Goal: Check status: Check status

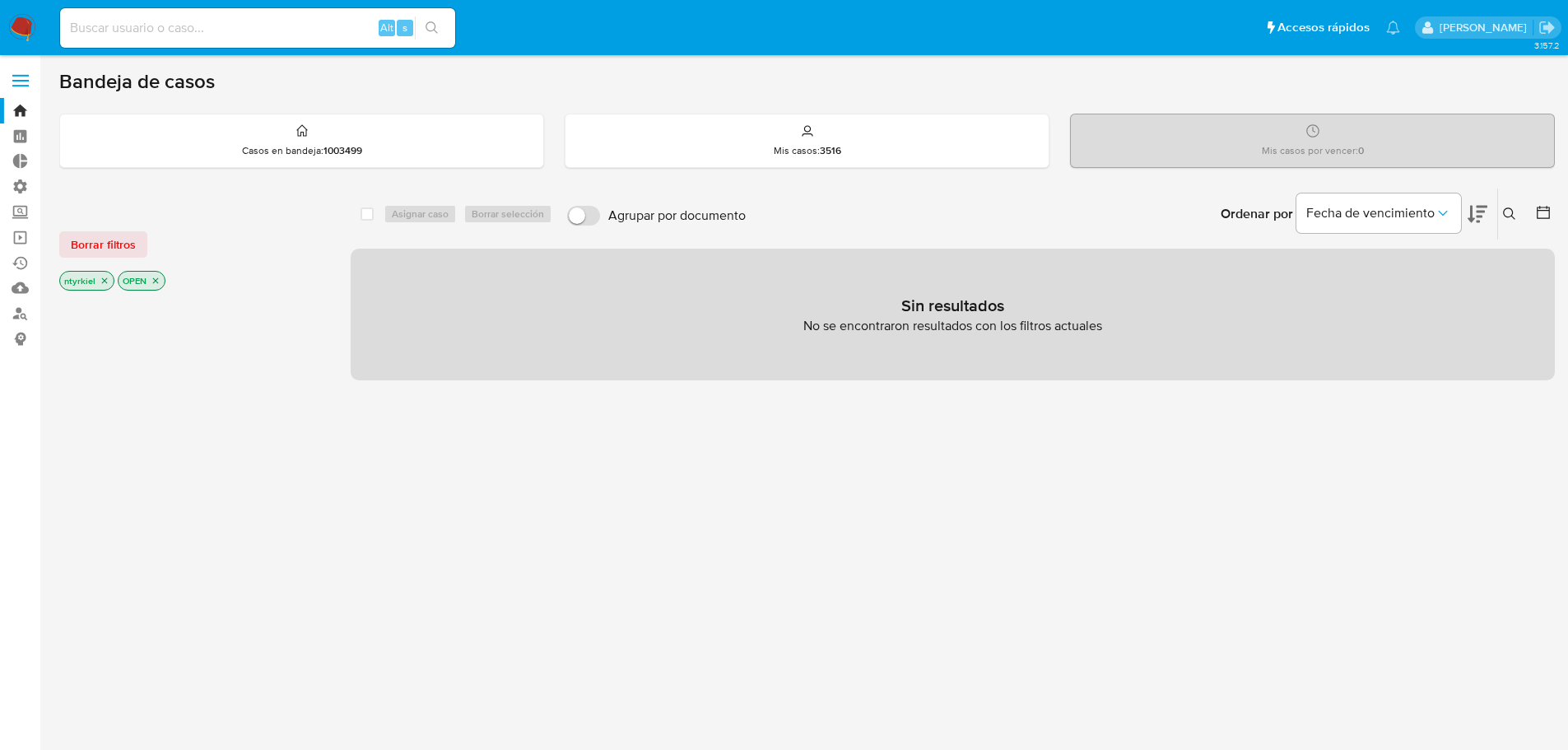
click at [28, 84] on label at bounding box center [21, 81] width 41 height 34
click at [0, 0] on input "checkbox" at bounding box center [0, 0] width 0 height 0
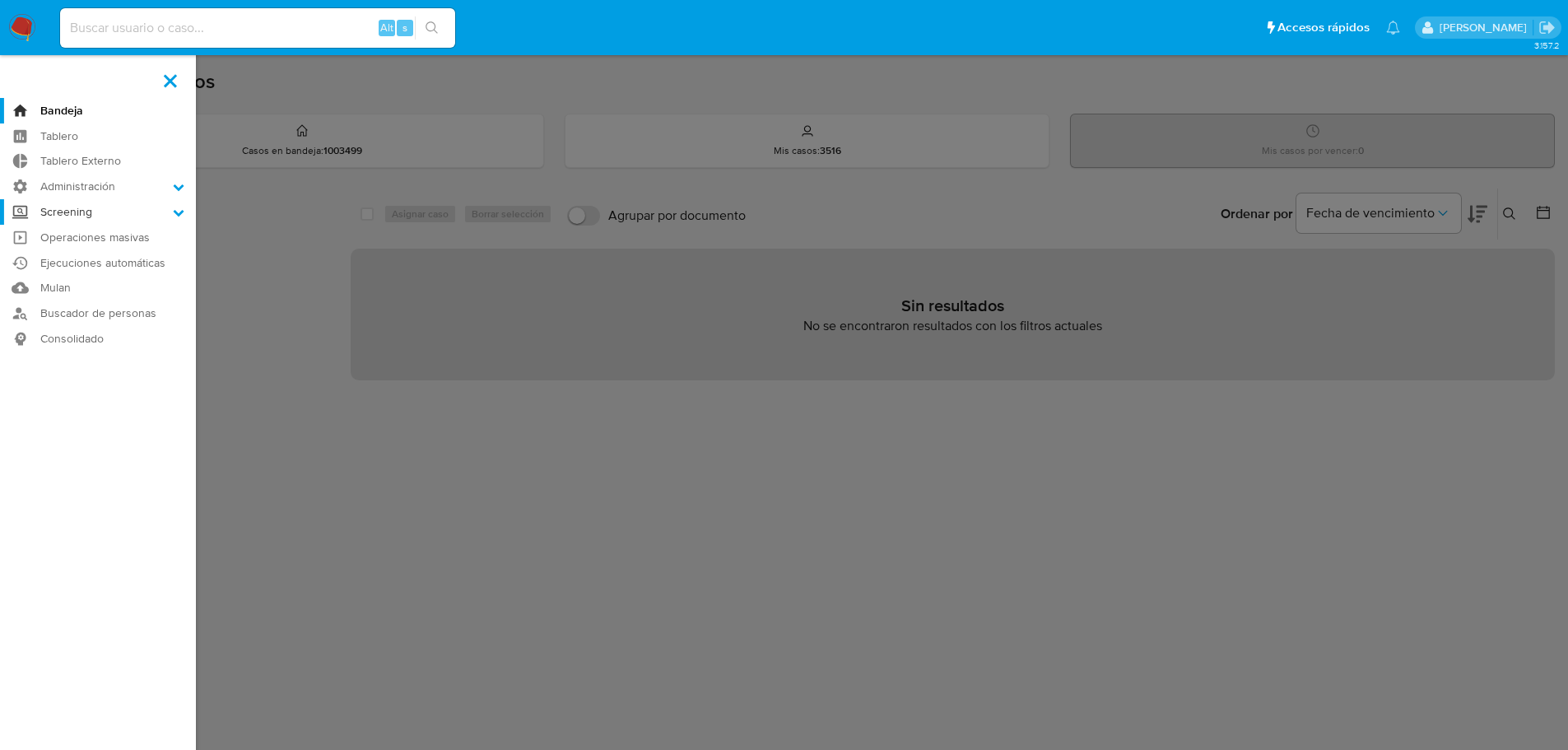
click at [103, 216] on label "Screening" at bounding box center [98, 212] width 196 height 26
click at [0, 0] on input "Screening" at bounding box center [0, 0] width 0 height 0
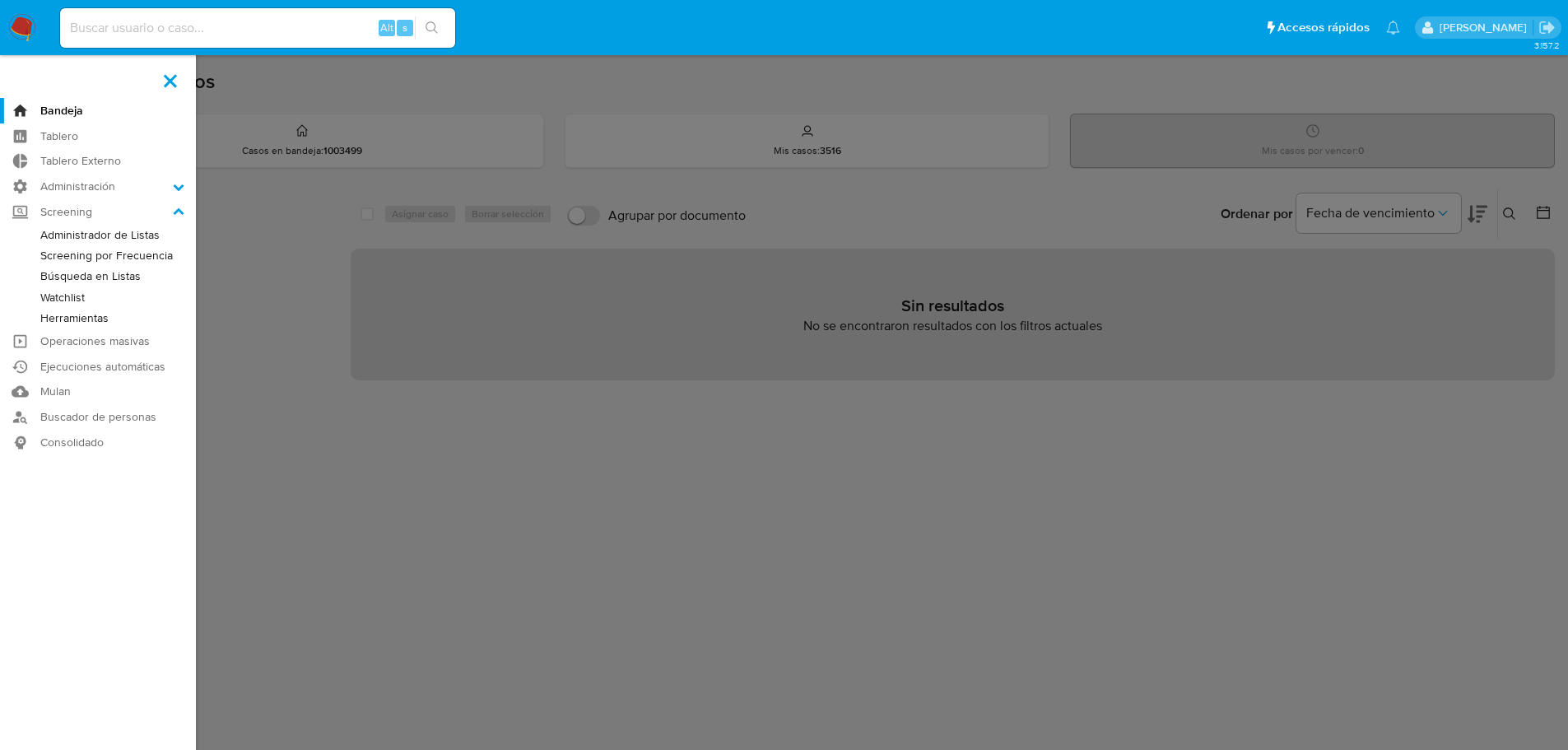
click at [66, 301] on link "Watchlist" at bounding box center [98, 298] width 196 height 21
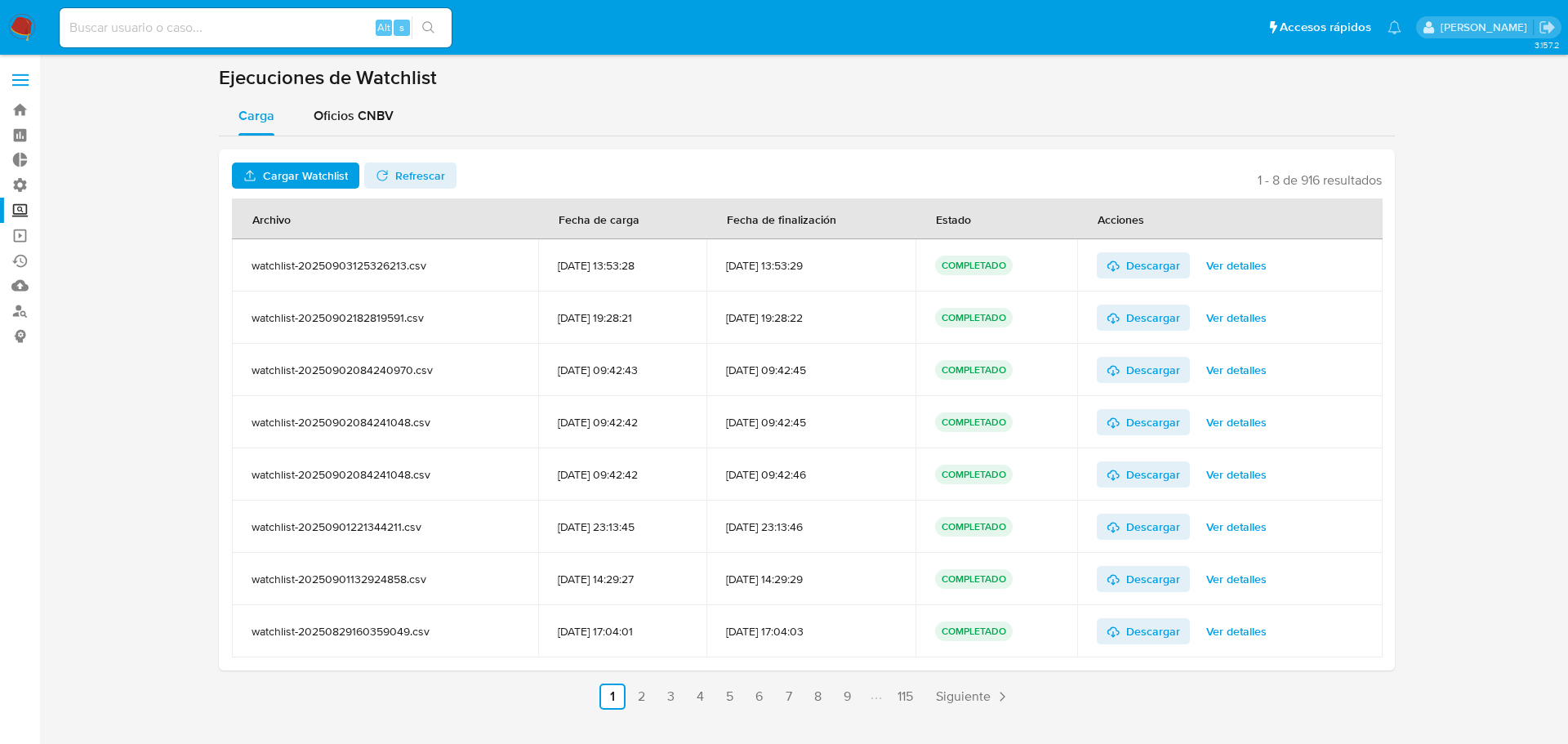
click at [21, 75] on span at bounding box center [20, 74] width 16 height 3
click at [0, 0] on input "checkbox" at bounding box center [0, 0] width 0 height 0
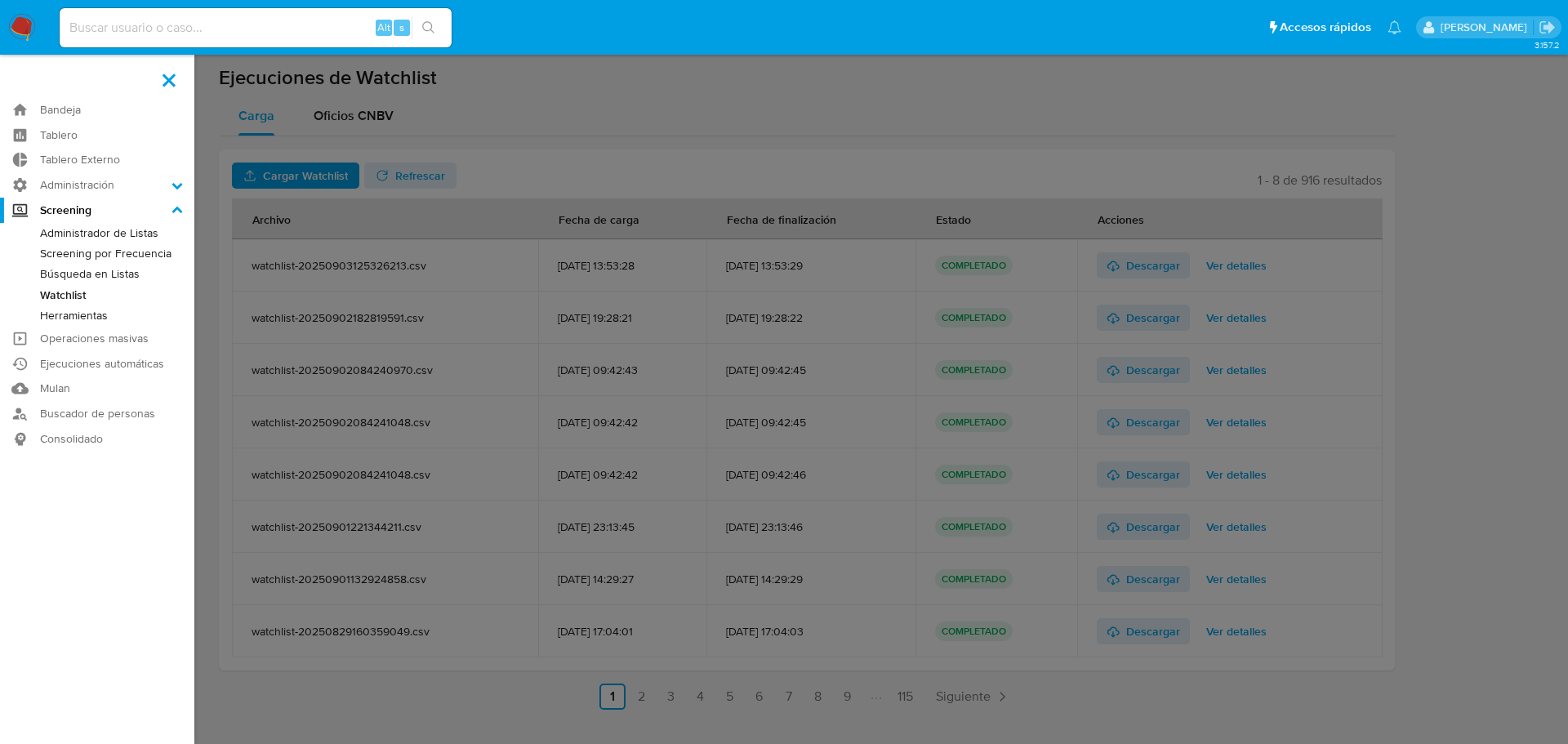
click at [92, 318] on link "Herramientas" at bounding box center [97, 316] width 195 height 21
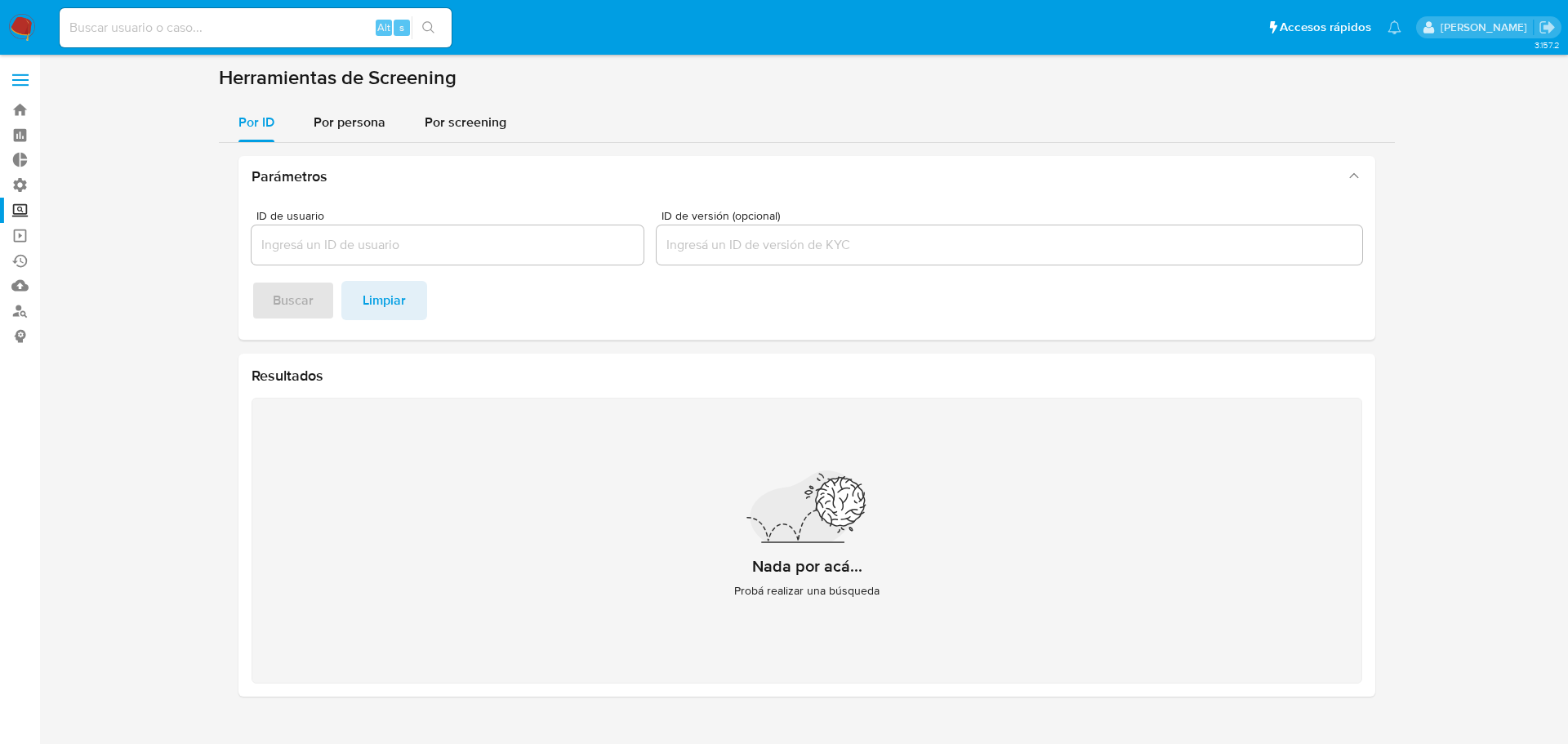
click at [14, 76] on span at bounding box center [20, 74] width 16 height 3
click at [0, 0] on input "checkbox" at bounding box center [0, 0] width 0 height 0
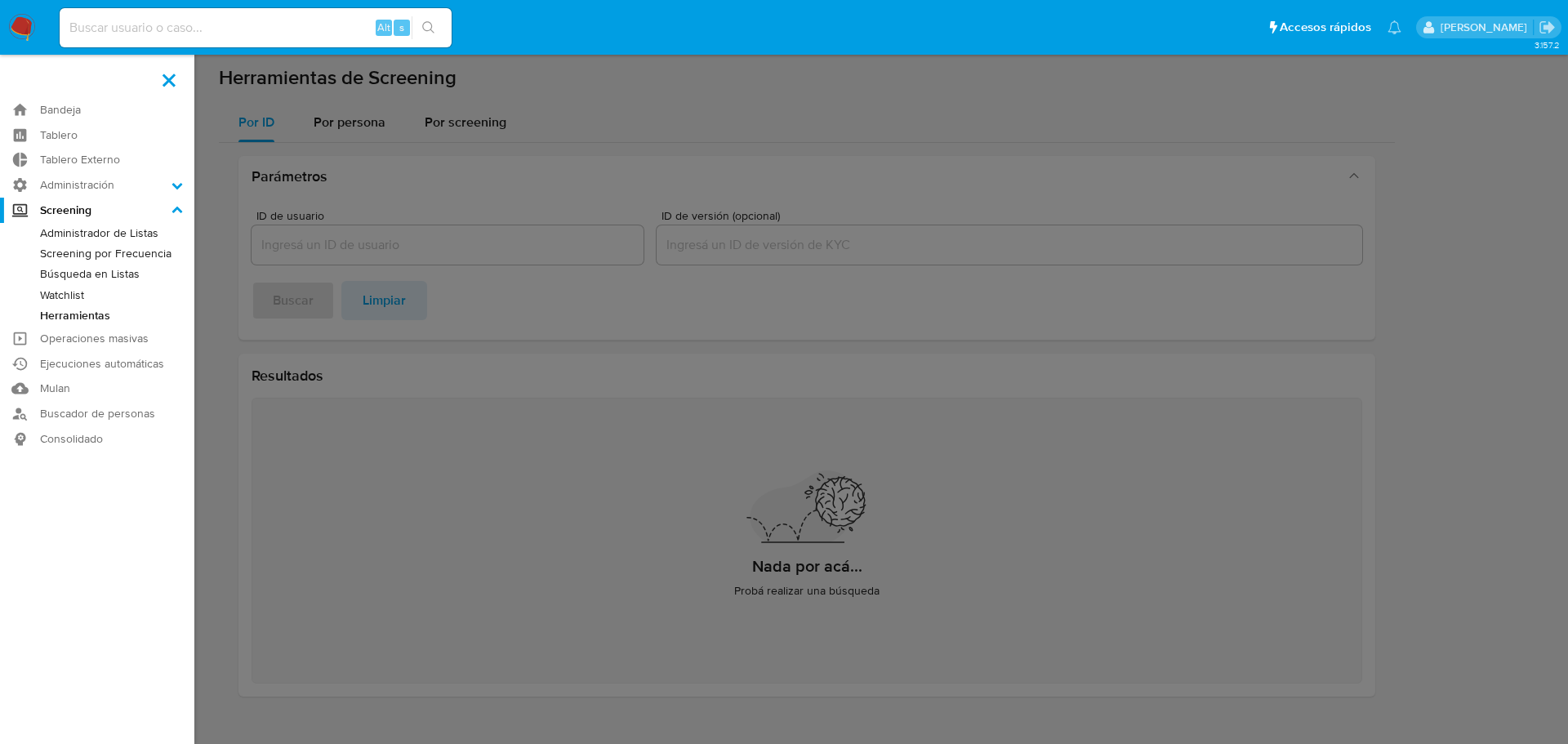
click at [106, 272] on link "Búsqueda en Listas" at bounding box center [97, 274] width 195 height 21
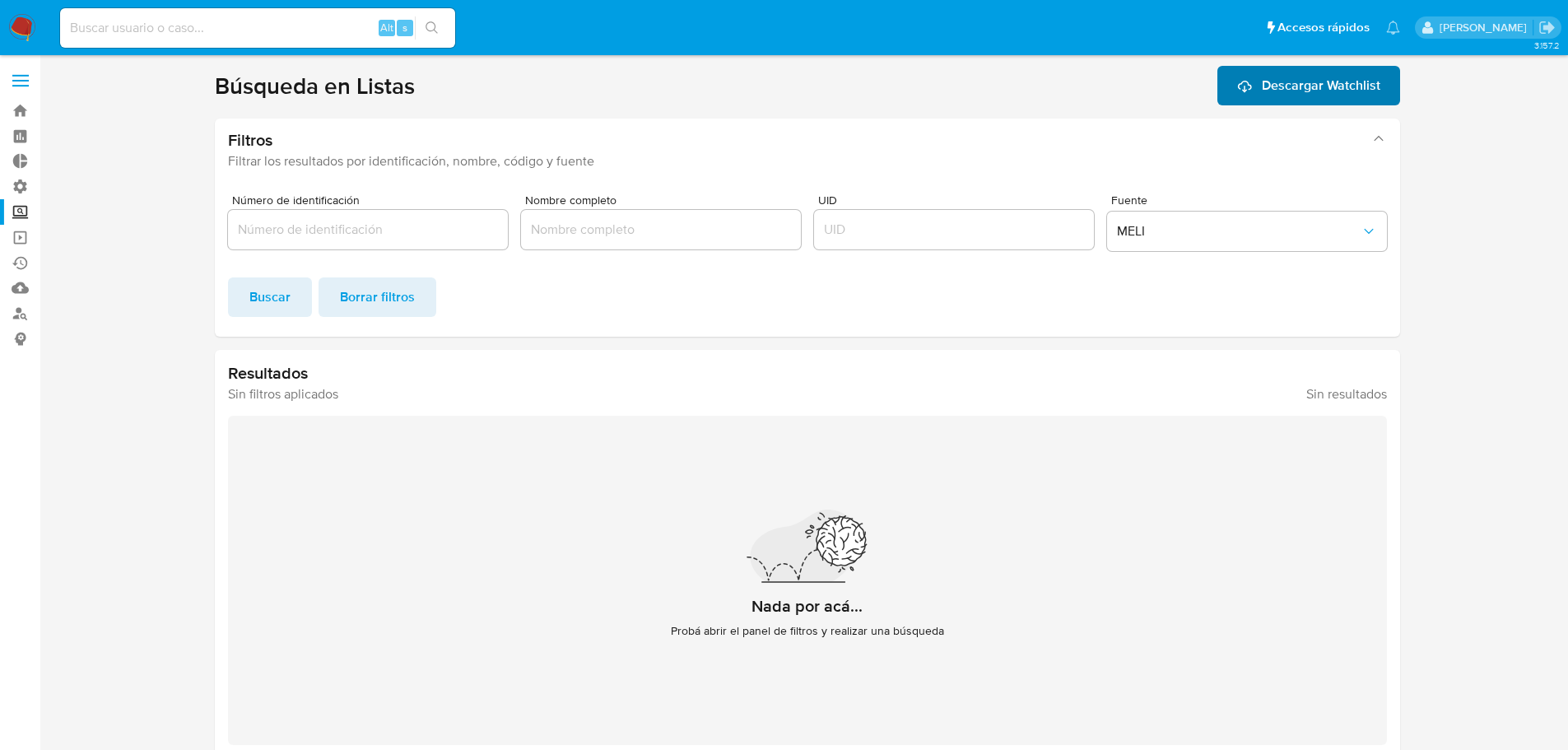
click at [1324, 94] on span "Descargar Watchlist" at bounding box center [1321, 86] width 119 height 40
click at [1480, 359] on section at bounding box center [807, 412] width 1496 height 692
click at [1482, 309] on section at bounding box center [807, 412] width 1496 height 692
click at [1492, 249] on section at bounding box center [807, 412] width 1496 height 692
click at [1546, 235] on section at bounding box center [807, 412] width 1496 height 692
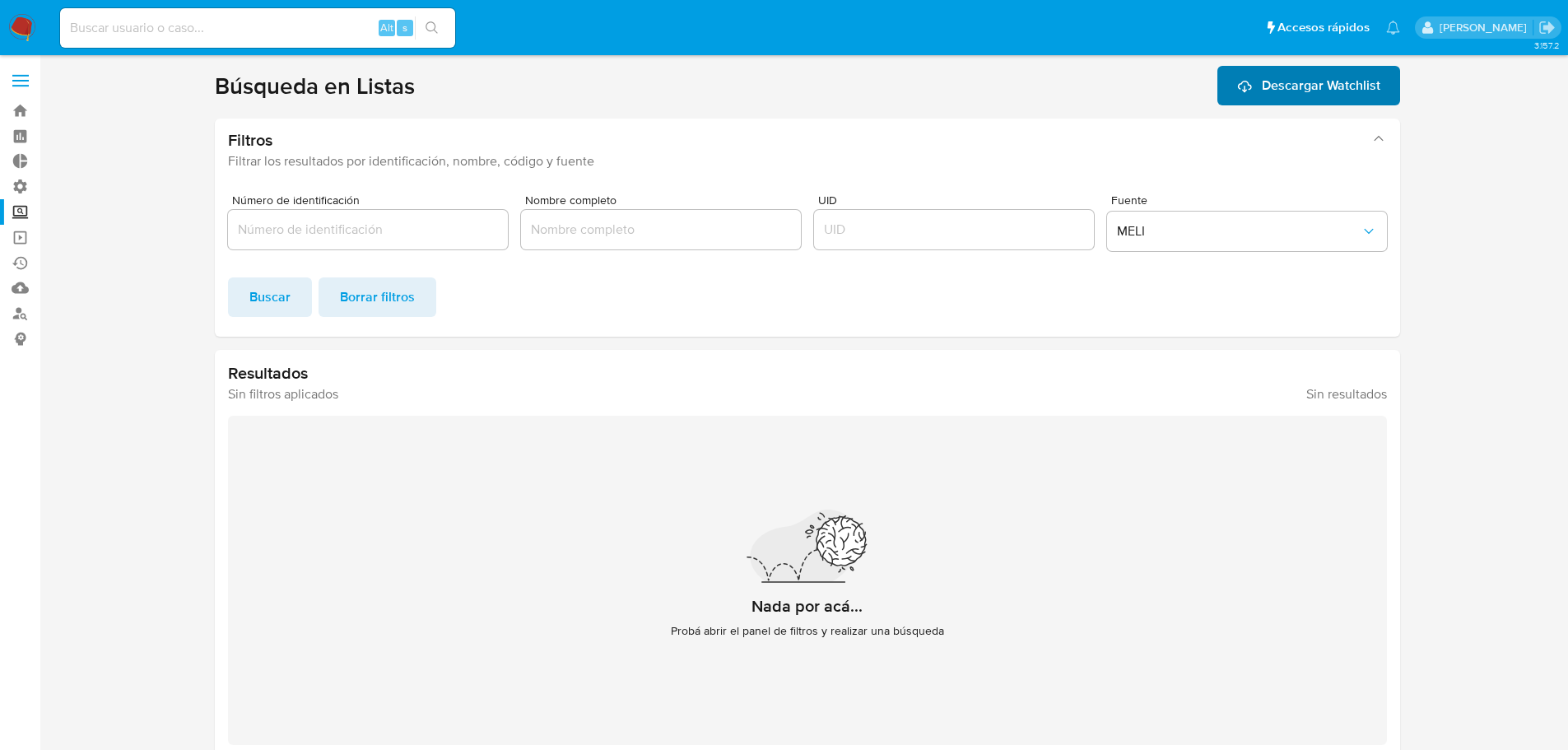
click at [1251, 81] on icon at bounding box center [1244, 85] width 15 height 15
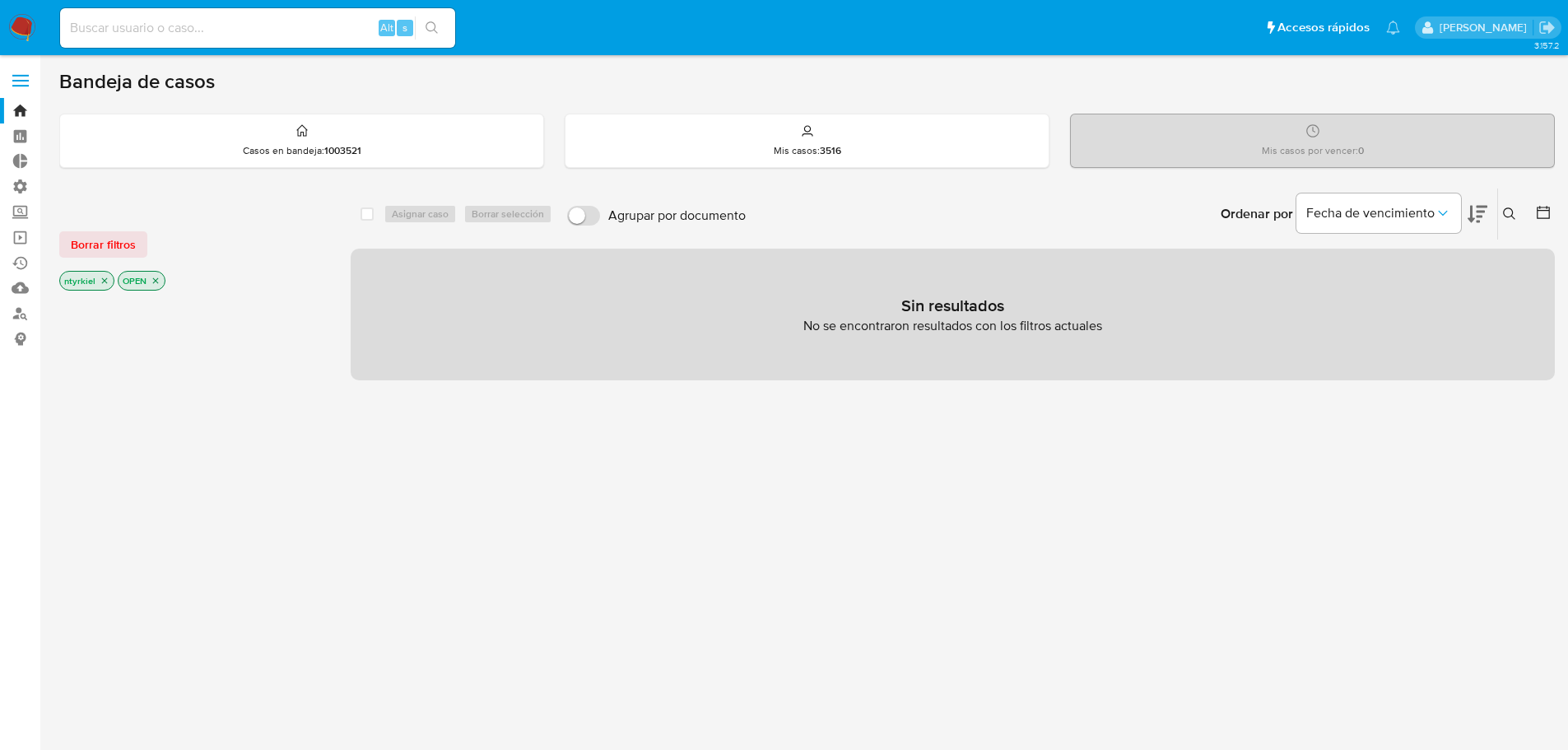
click at [242, 40] on div "Alt s" at bounding box center [257, 28] width 395 height 40
click at [215, 17] on input at bounding box center [257, 28] width 395 height 22
paste input "1134474899"
type input "1134474899"
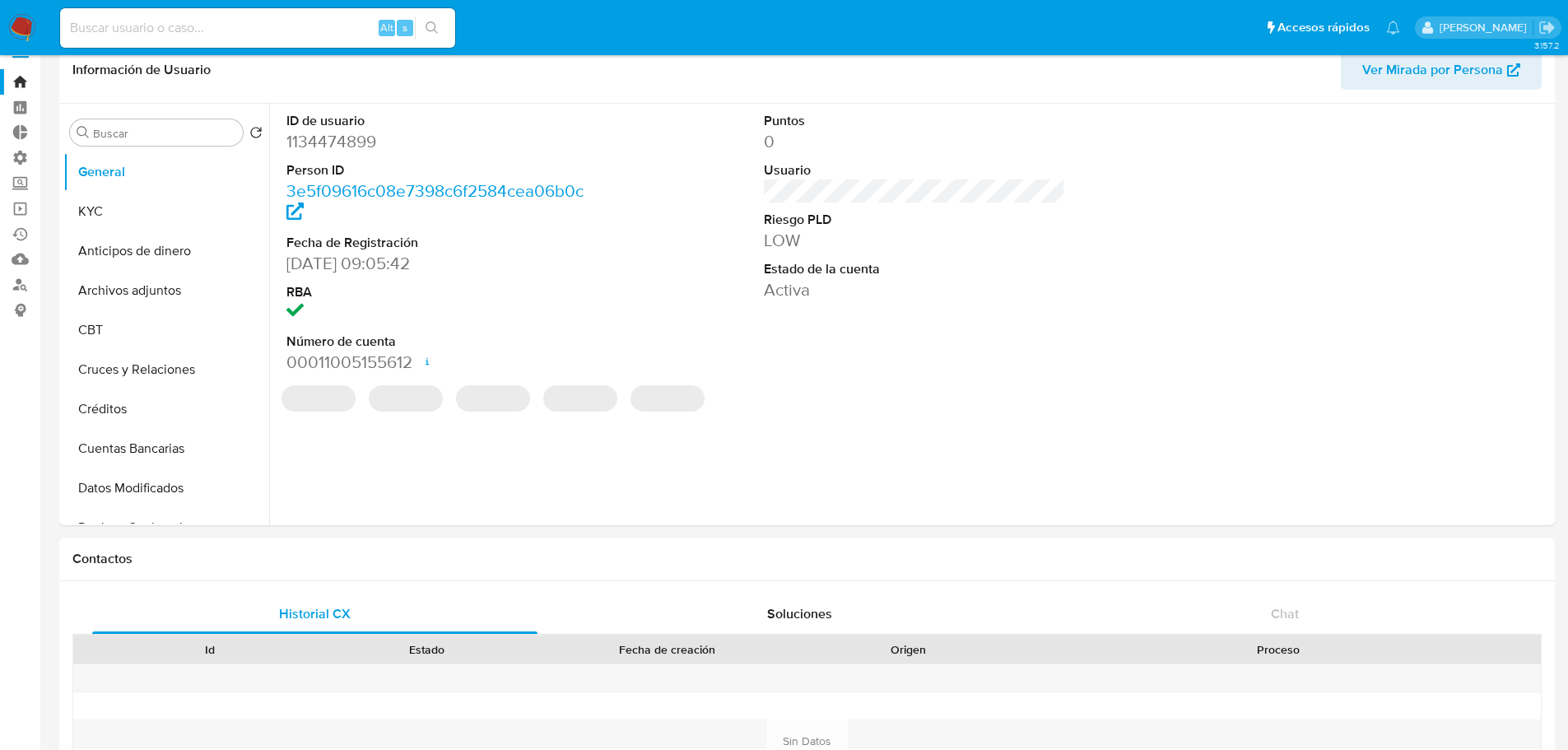
select select "10"
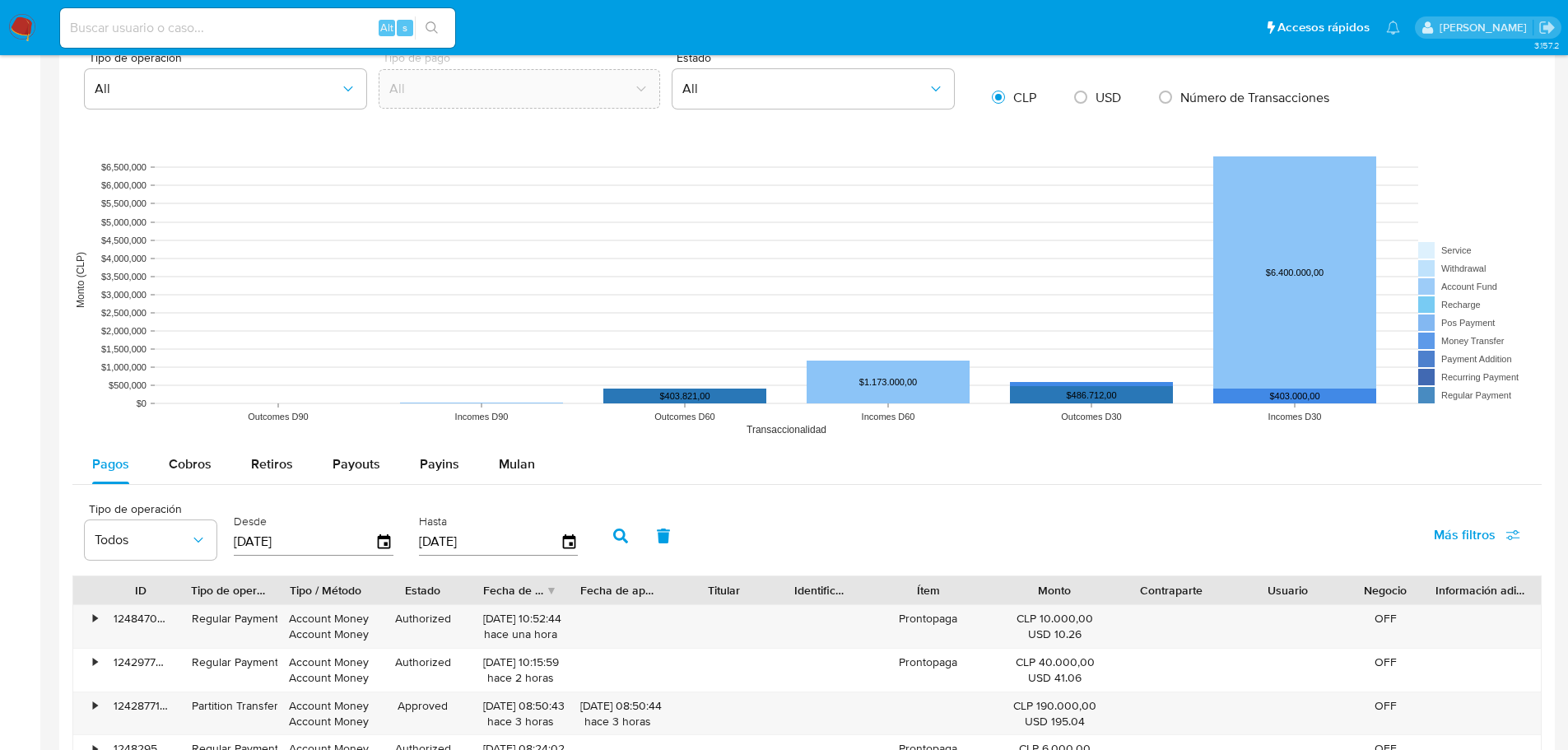
scroll to position [1235, 0]
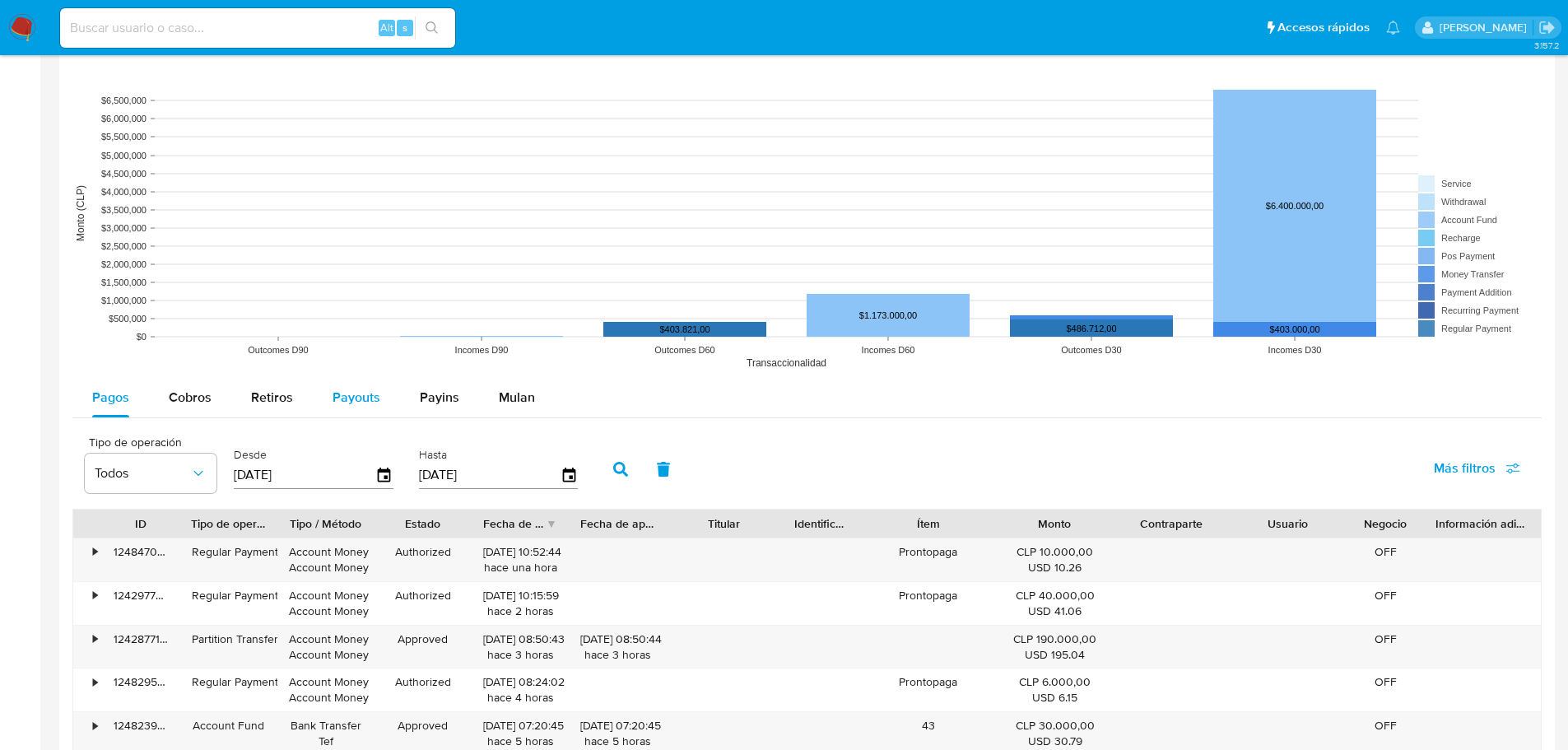
click at [354, 402] on span "Payouts" at bounding box center [355, 397] width 47 height 19
select select "10"
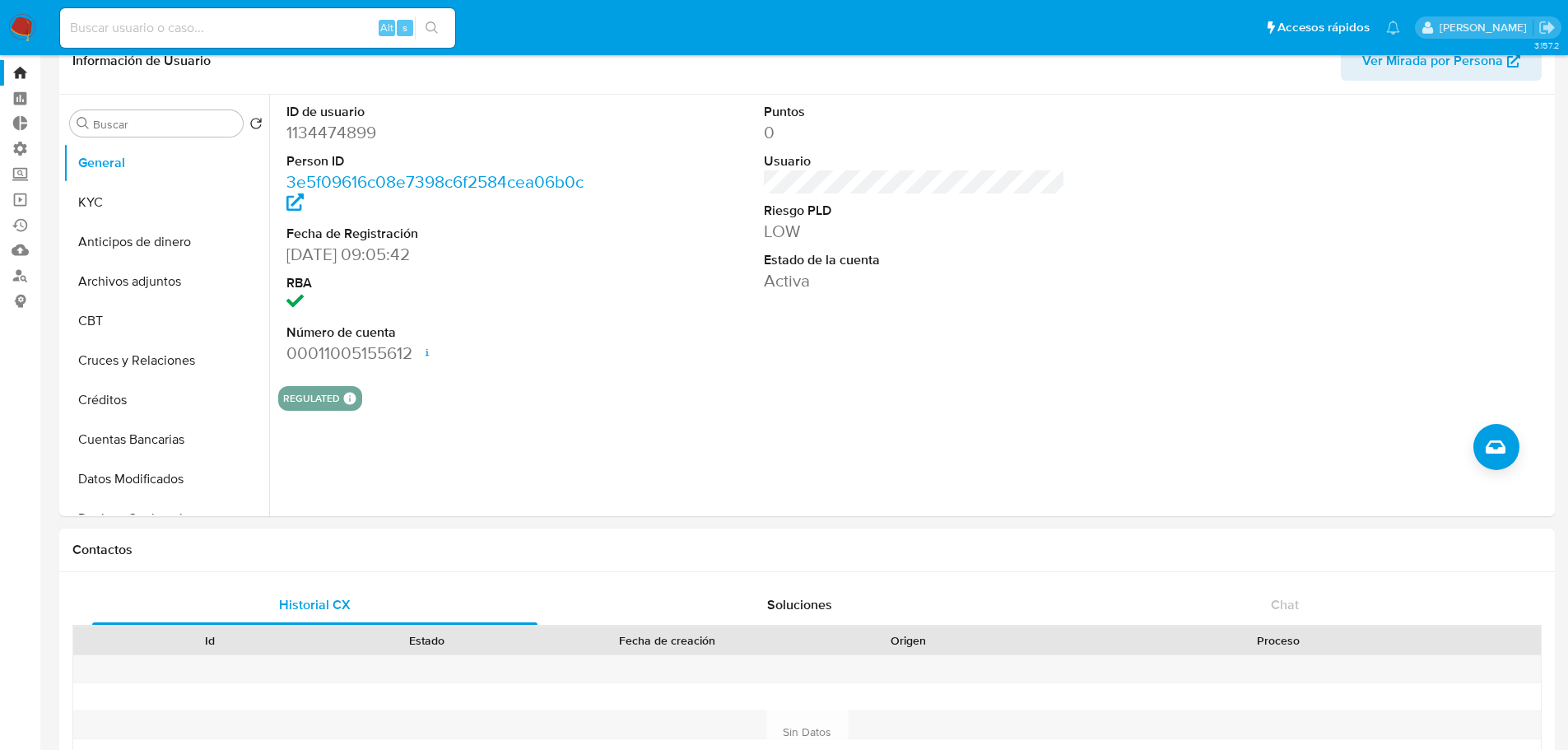
scroll to position [0, 0]
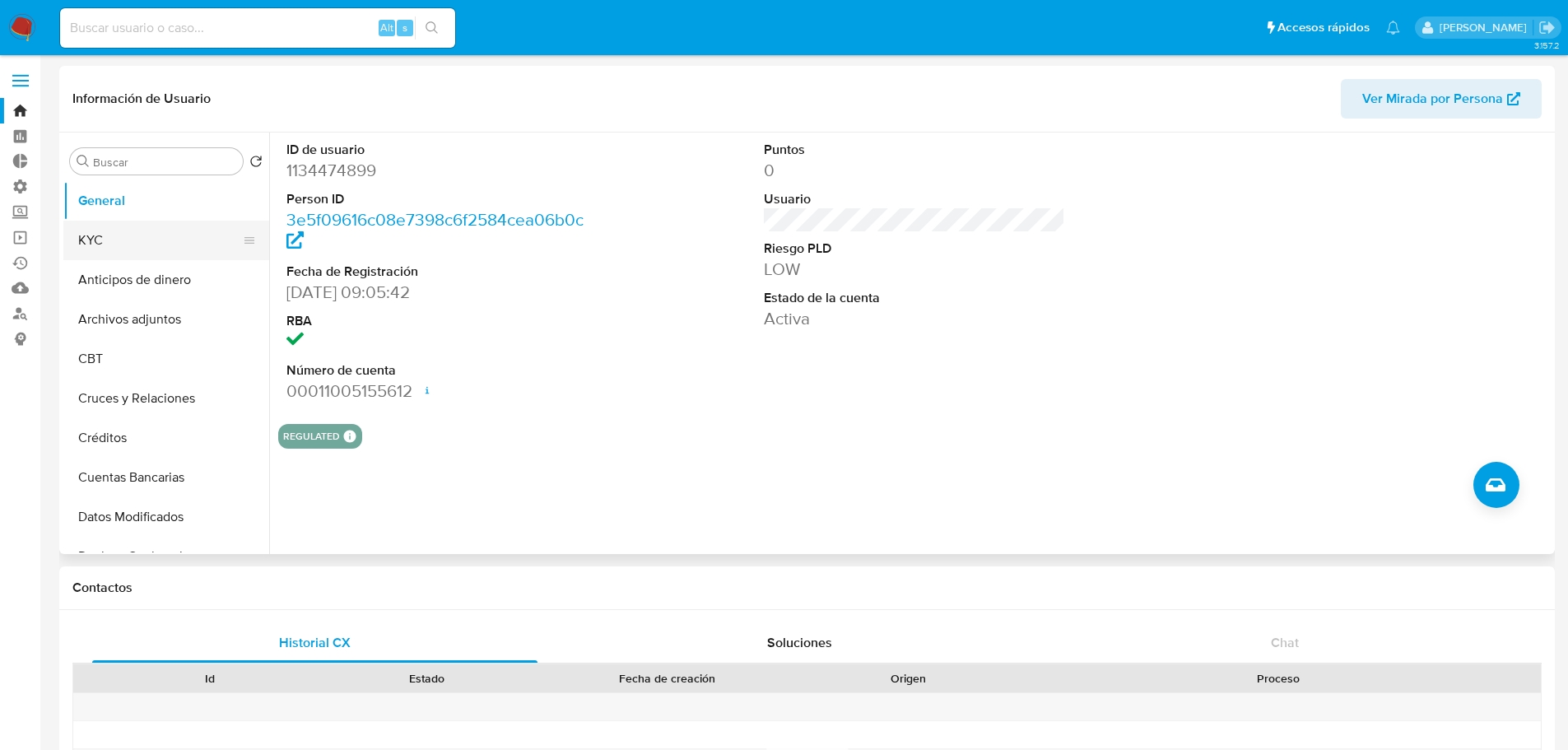
click at [126, 245] on button "KYC" at bounding box center [160, 240] width 193 height 40
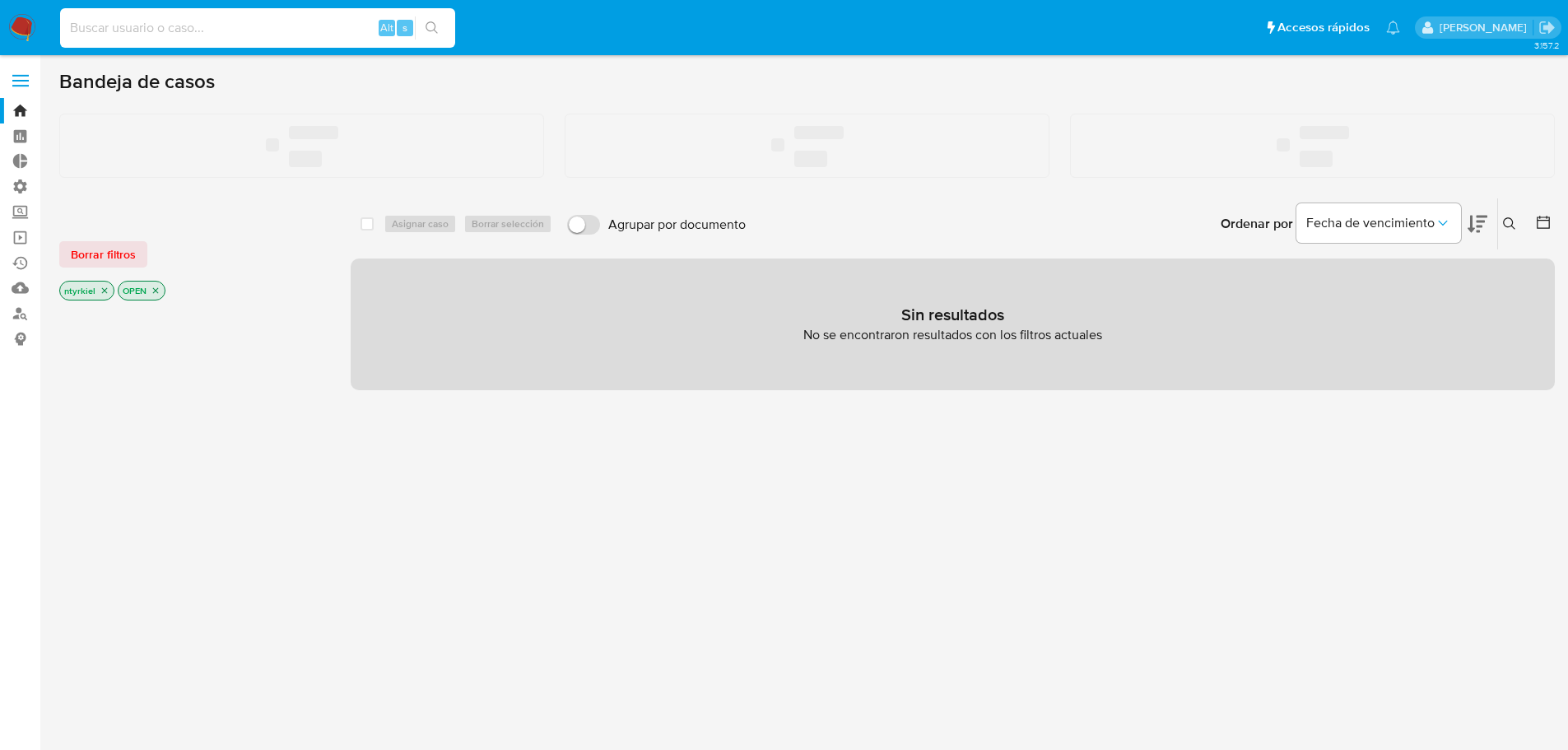
click at [219, 28] on input at bounding box center [257, 28] width 395 height 22
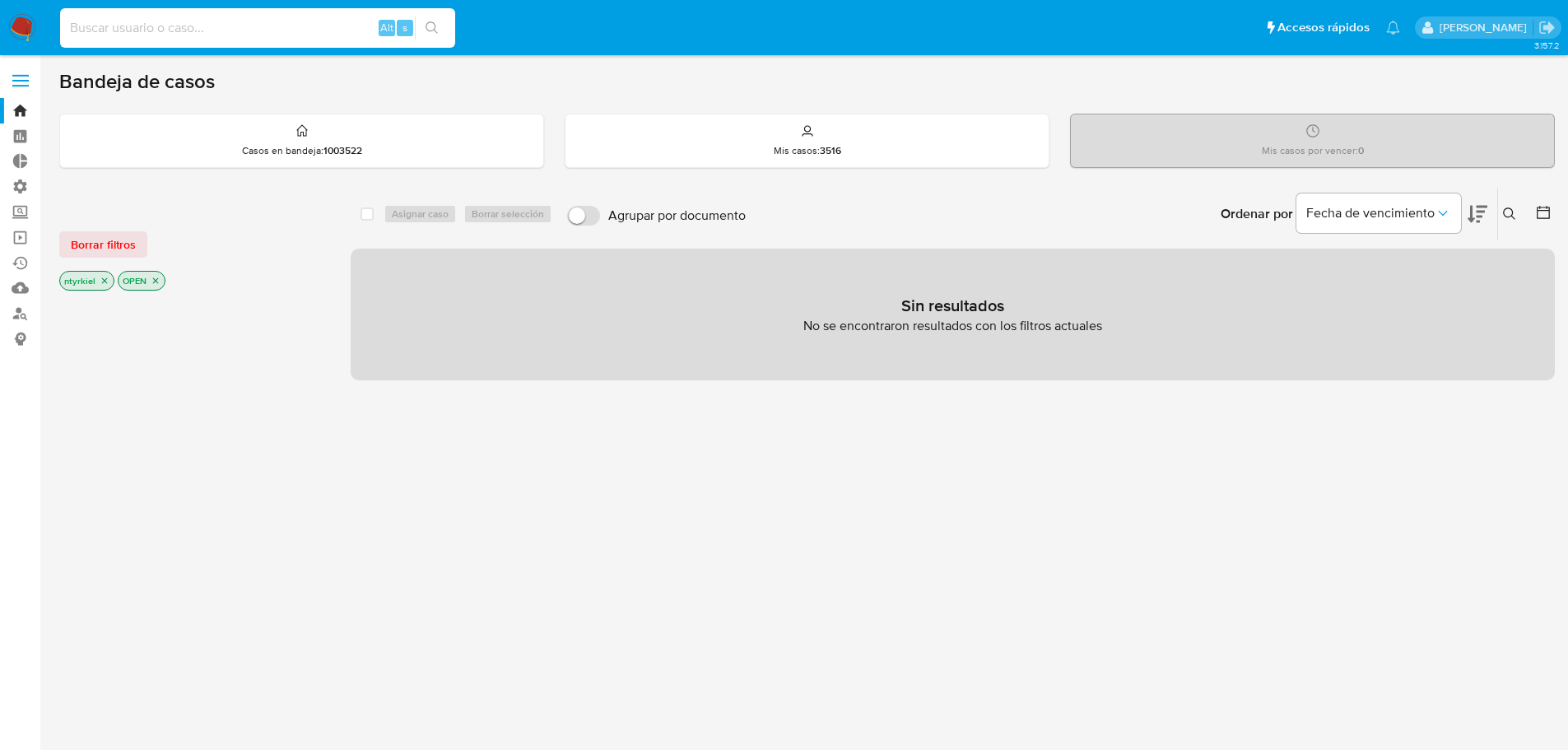
paste input "710083613"
type input "710083613"
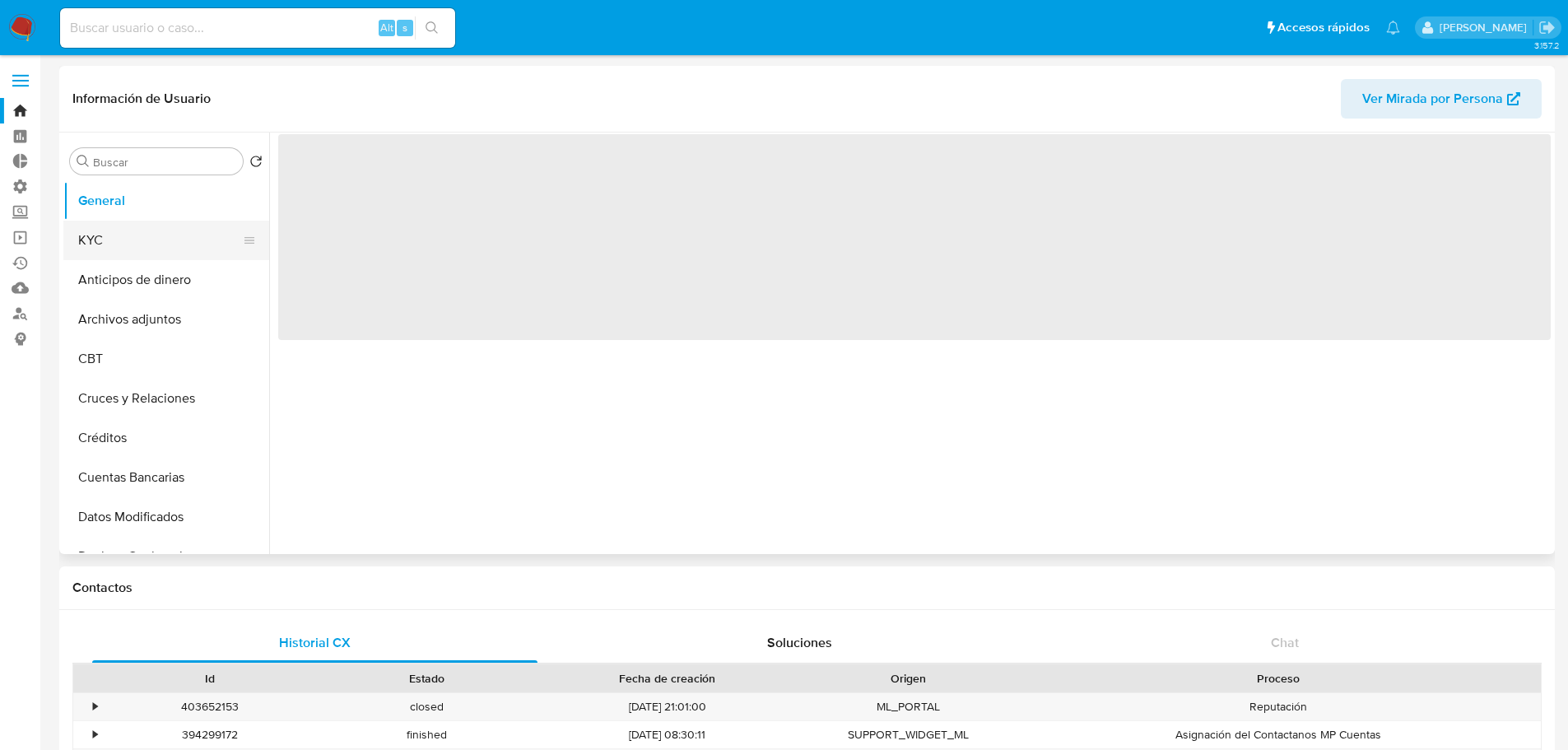
click at [106, 249] on button "KYC" at bounding box center [160, 240] width 193 height 40
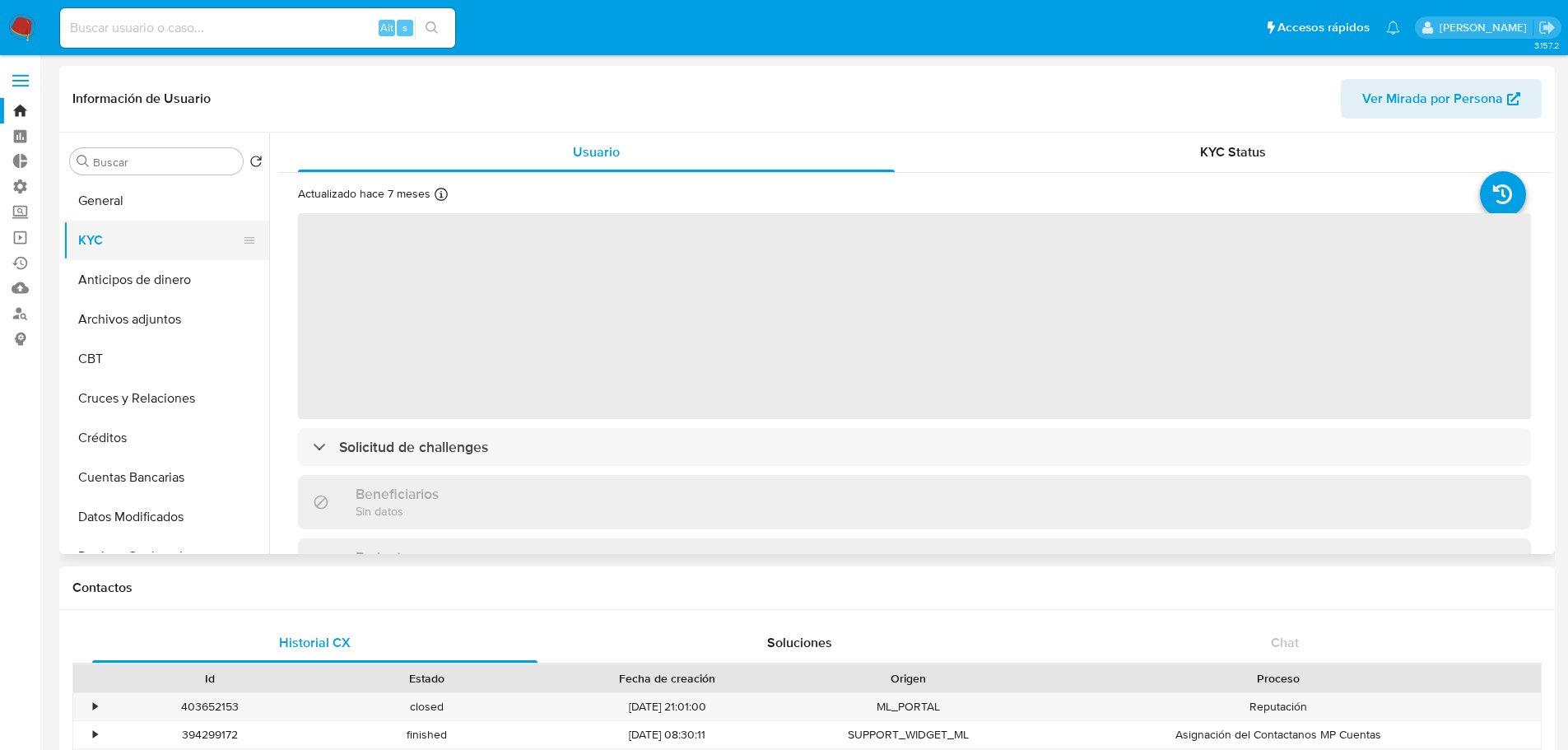
select select "10"
